Goal: Information Seeking & Learning: Learn about a topic

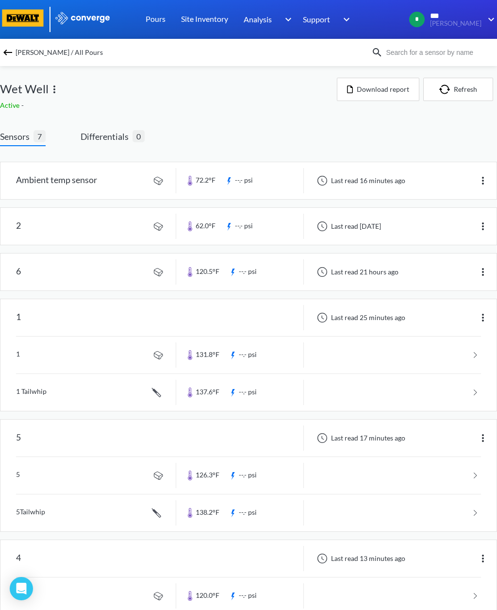
click at [425, 227] on link at bounding box center [248, 226] width 496 height 37
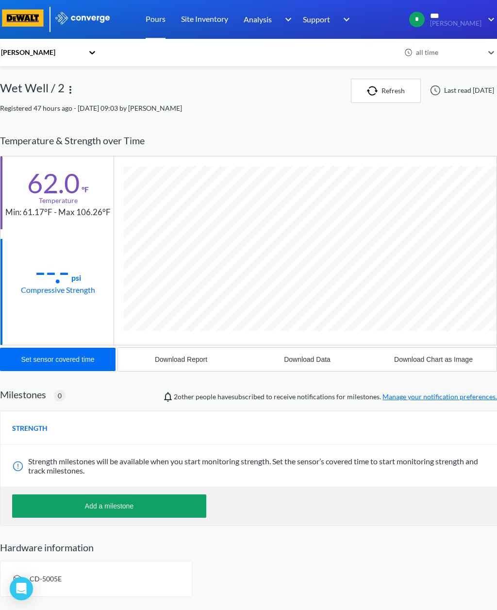
scroll to position [519, 497]
click at [22, 79] on div "[PERSON_NAME]" at bounding box center [48, 78] width 97 height 18
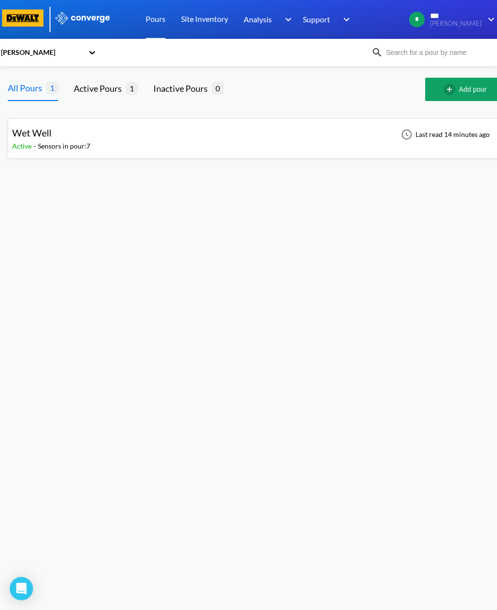
click at [461, 140] on div "Last read 14 minutes ago" at bounding box center [447, 138] width 106 height 23
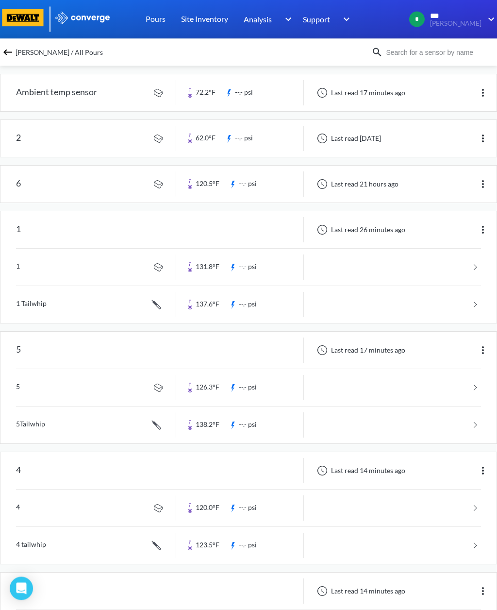
scroll to position [88, 0]
click at [405, 234] on div "Last read 26 minutes ago" at bounding box center [360, 230] width 97 height 12
click at [24, 274] on link at bounding box center [248, 267] width 465 height 37
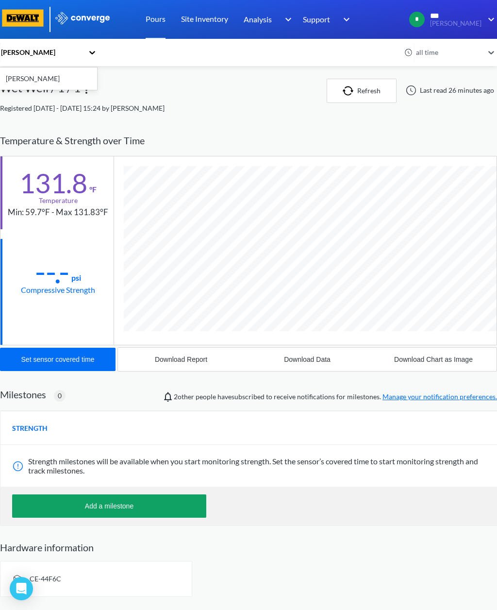
click at [87, 51] on icon at bounding box center [92, 53] width 10 height 10
click at [22, 79] on div "[PERSON_NAME]" at bounding box center [48, 78] width 97 height 18
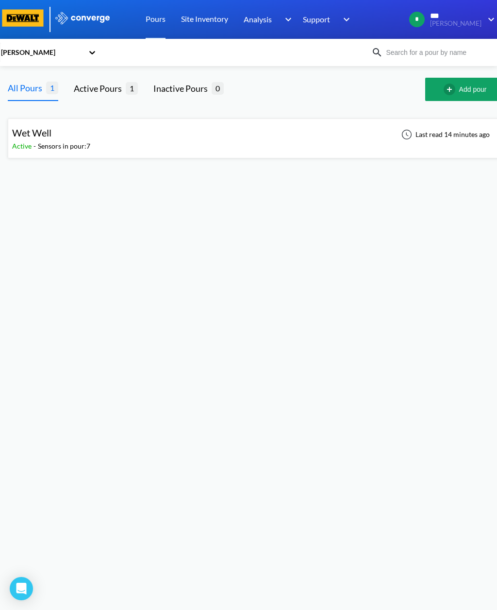
click at [28, 143] on span "Active" at bounding box center [22, 146] width 21 height 8
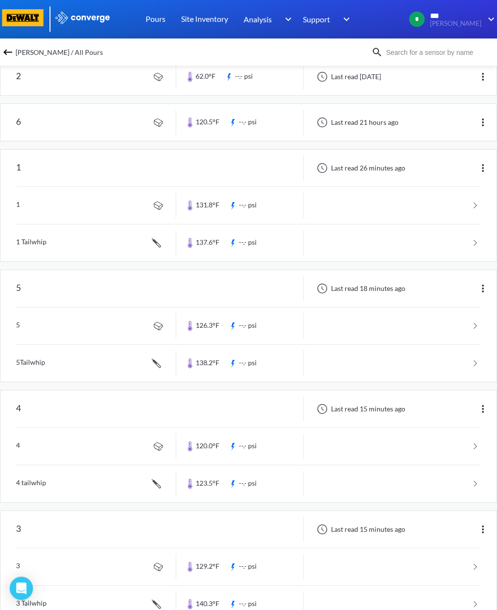
scroll to position [149, 0]
click at [25, 600] on link at bounding box center [248, 604] width 465 height 37
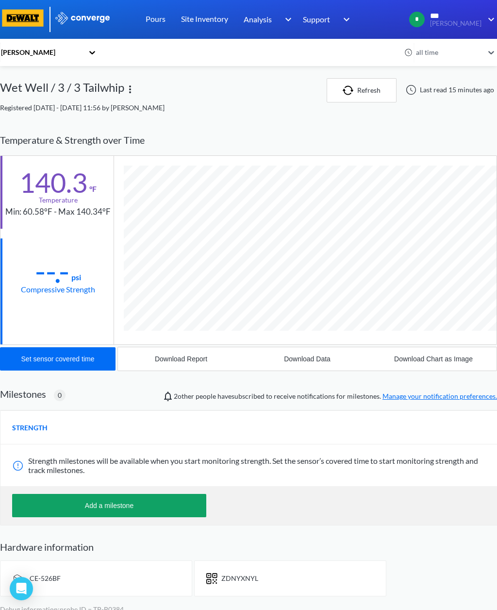
scroll to position [13, 0]
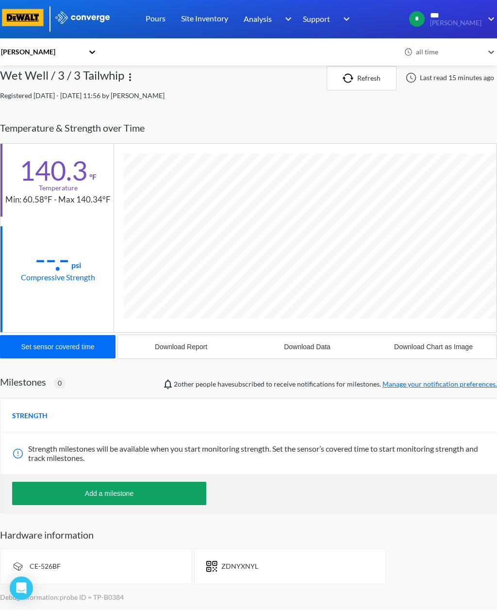
click at [19, 411] on span "STRENGTH" at bounding box center [29, 416] width 35 height 11
